Goal: Transaction & Acquisition: Purchase product/service

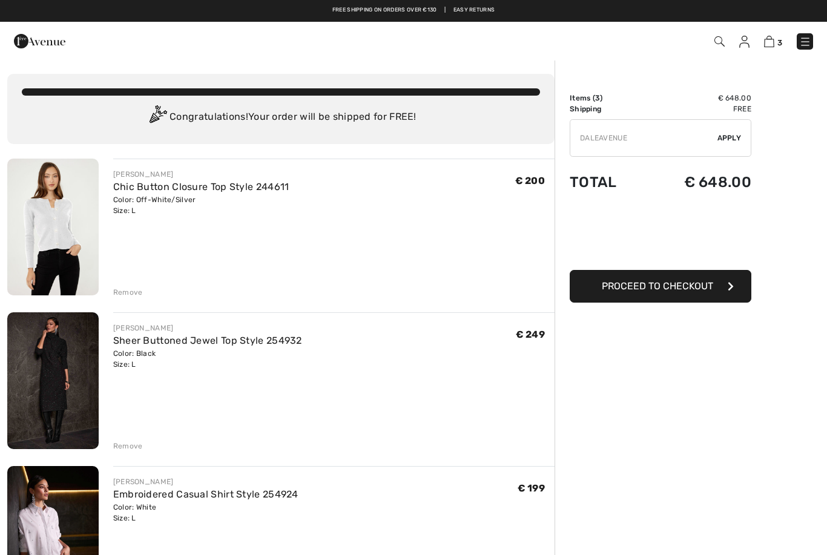
click at [702, 136] on input "TEXT" at bounding box center [644, 138] width 147 height 36
click at [732, 140] on span "Apply" at bounding box center [730, 138] width 24 height 11
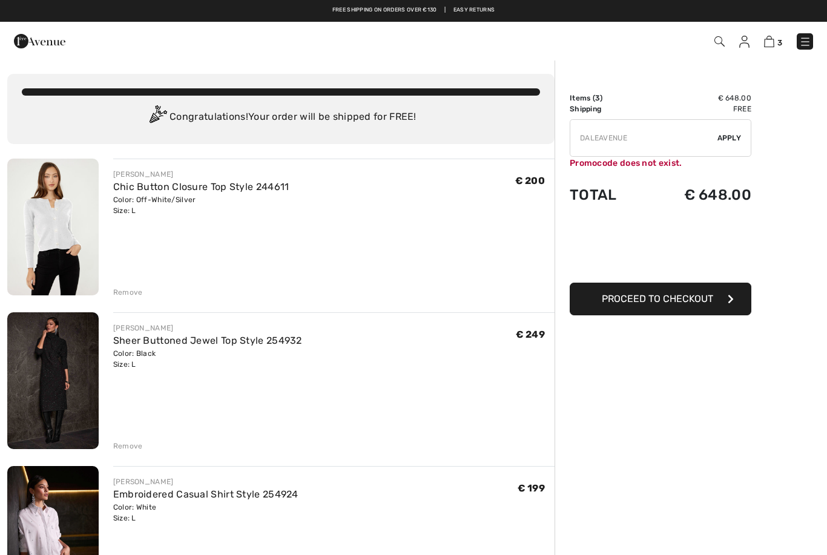
click at [644, 136] on input "TEXT" at bounding box center [644, 138] width 147 height 36
type input "D"
type input "SALEAVENUE"
